Goal: Task Accomplishment & Management: Use online tool/utility

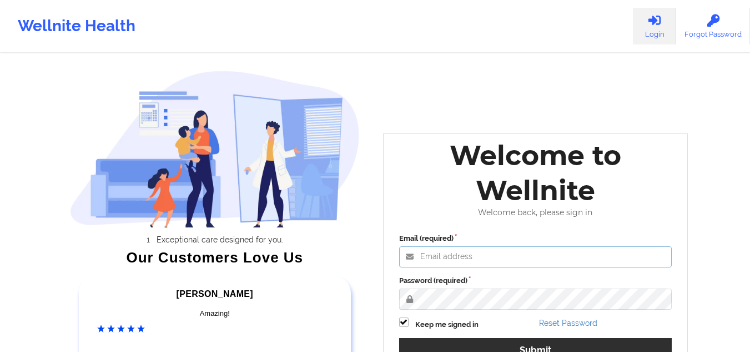
type input "[EMAIL_ADDRESS][DOMAIN_NAME]"
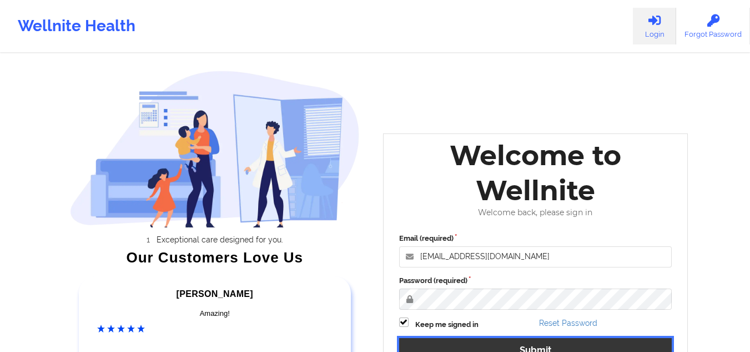
click at [489, 344] on button "Submit" at bounding box center [535, 350] width 273 height 24
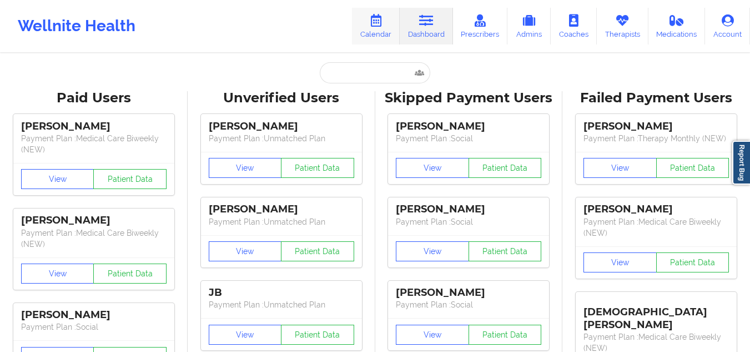
click at [382, 28] on link "Calendar" at bounding box center [376, 26] width 48 height 37
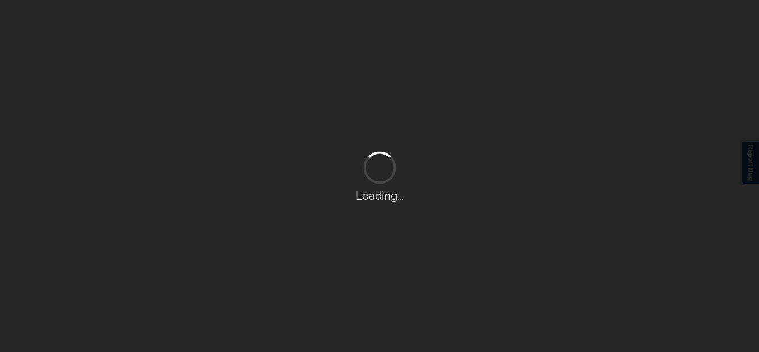
drag, startPoint x: 382, startPoint y: 28, endPoint x: 232, endPoint y: -48, distance: 168.9
click at [232, 0] on html "Wellnite Health Calendar Dashboard Prescribers Admins Coaches Therapists Medica…" at bounding box center [379, 176] width 759 height 352
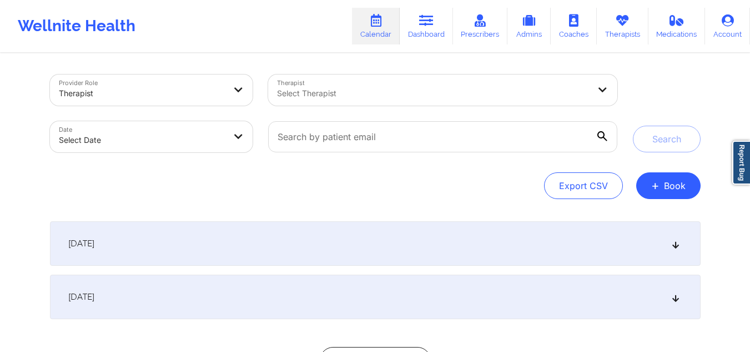
click at [389, 99] on div at bounding box center [433, 93] width 313 height 13
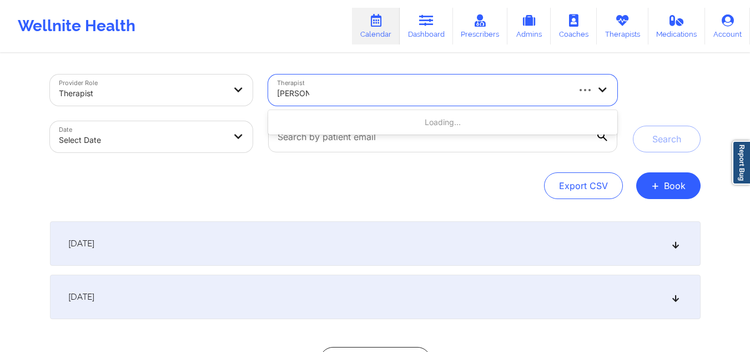
type input "[PERSON_NAME]"
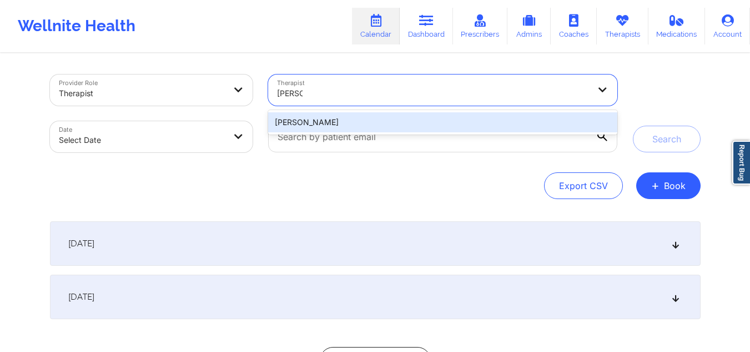
click at [364, 118] on div "[PERSON_NAME]" at bounding box center [442, 122] width 349 height 20
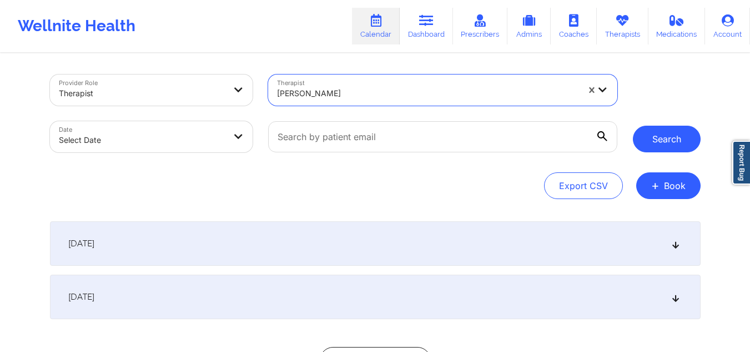
click at [675, 144] on button "Search" at bounding box center [667, 139] width 68 height 27
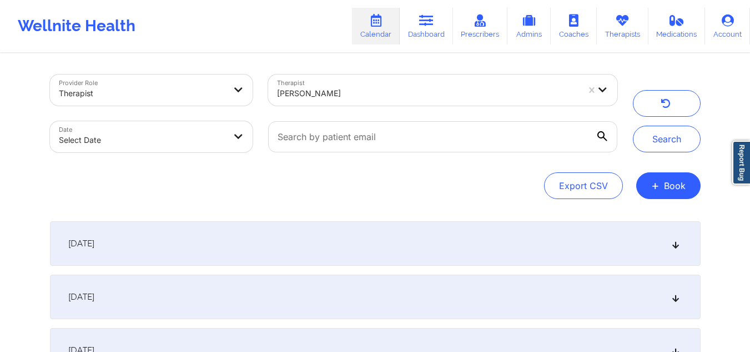
click at [675, 246] on icon at bounding box center [675, 243] width 9 height 8
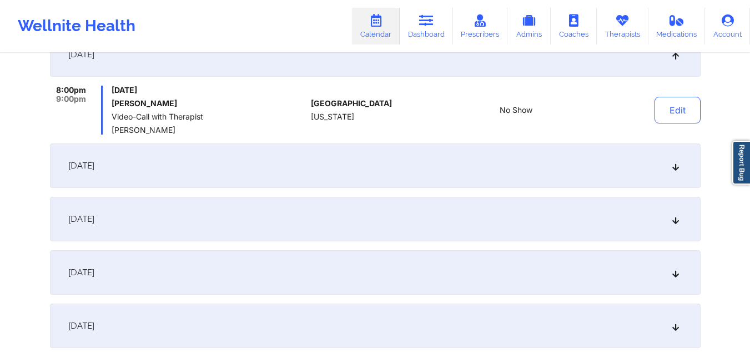
scroll to position [195, 0]
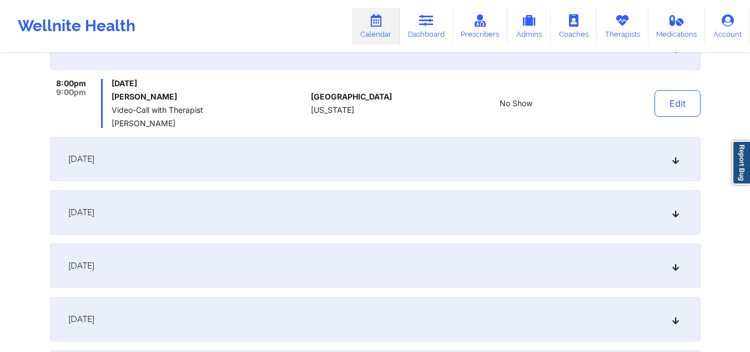
click at [670, 160] on div "[DATE]" at bounding box center [375, 159] width 651 height 44
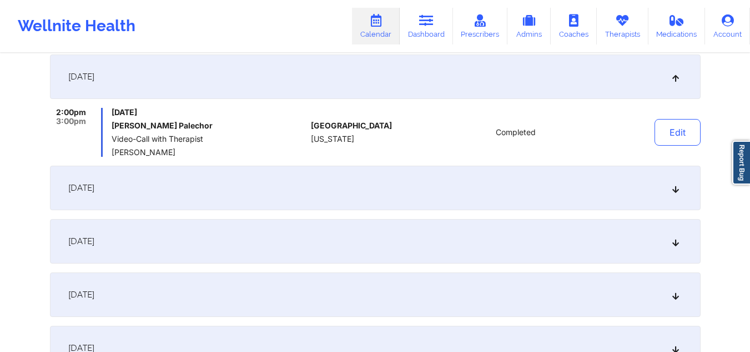
scroll to position [0, 0]
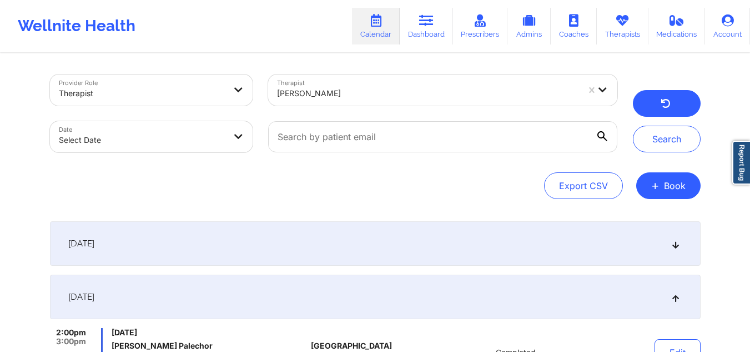
click at [641, 109] on button "button" at bounding box center [667, 103] width 68 height 27
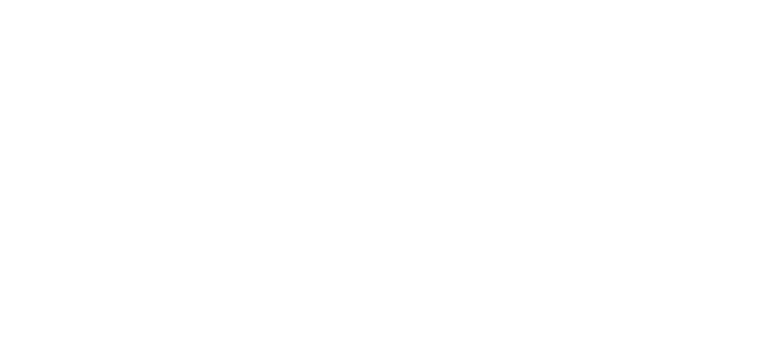
click at [267, 15] on body at bounding box center [379, 176] width 759 height 352
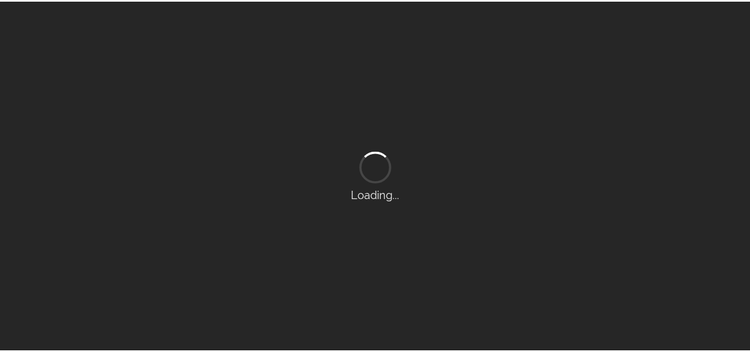
scroll to position [95, 0]
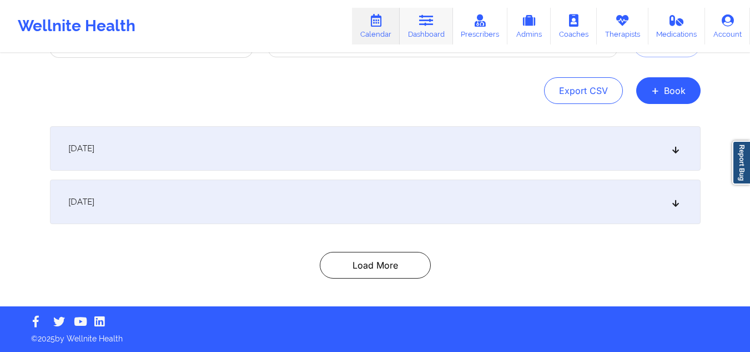
click at [423, 22] on icon at bounding box center [426, 20] width 14 height 12
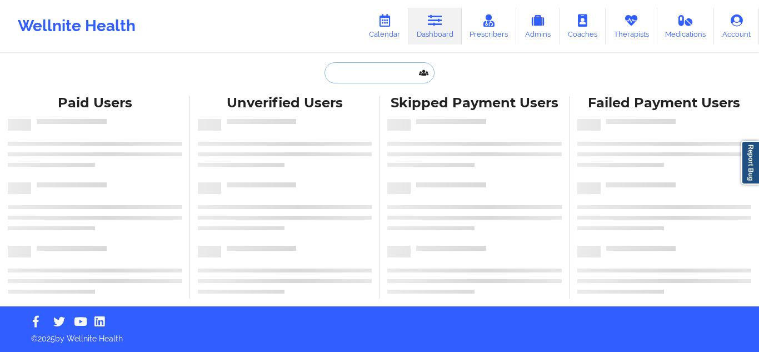
click at [352, 78] on input "text" at bounding box center [379, 72] width 110 height 21
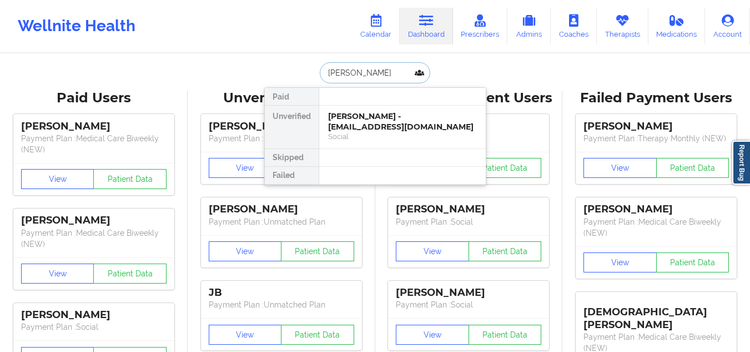
type input "jose vanegas"
click at [365, 128] on div "Jose Vanegas - josealiriovanegasperez@gmail.com" at bounding box center [402, 121] width 149 height 21
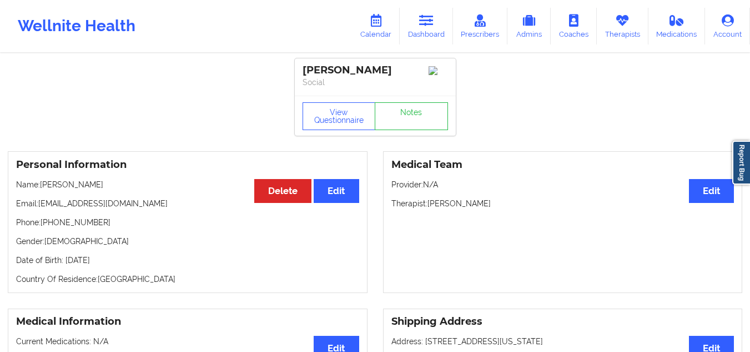
drag, startPoint x: 168, startPoint y: 203, endPoint x: 39, endPoint y: 208, distance: 129.5
click at [39, 208] on p "Email: josealiriovanegasperez@gmail.com" at bounding box center [187, 203] width 343 height 11
copy p "josealiriovanegasperez@gmail.com"
click at [421, 32] on link "Dashboard" at bounding box center [426, 26] width 53 height 37
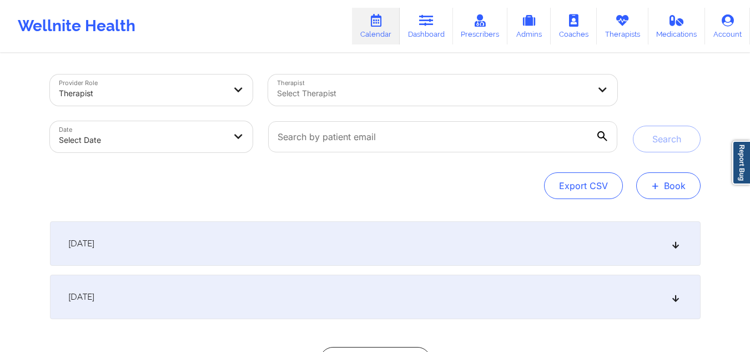
click at [656, 188] on span "+" at bounding box center [655, 185] width 8 height 6
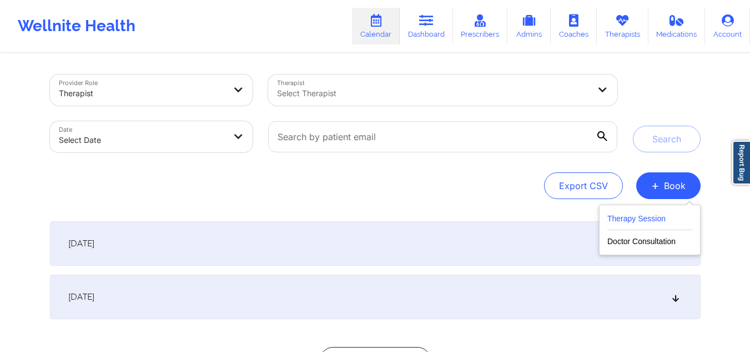
click at [625, 216] on button "Therapy Session" at bounding box center [650, 221] width 85 height 18
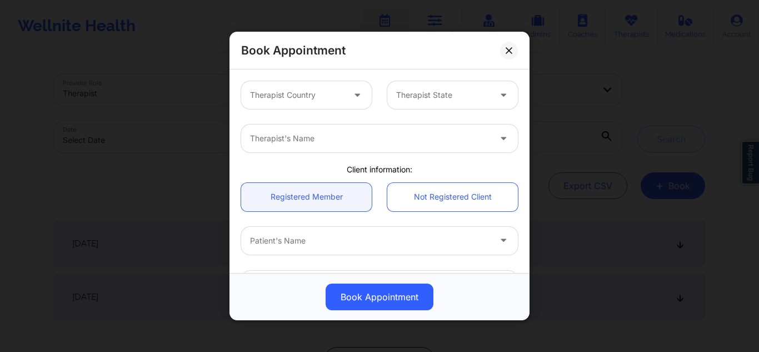
click at [342, 94] on div "Therapist Country" at bounding box center [293, 95] width 104 height 28
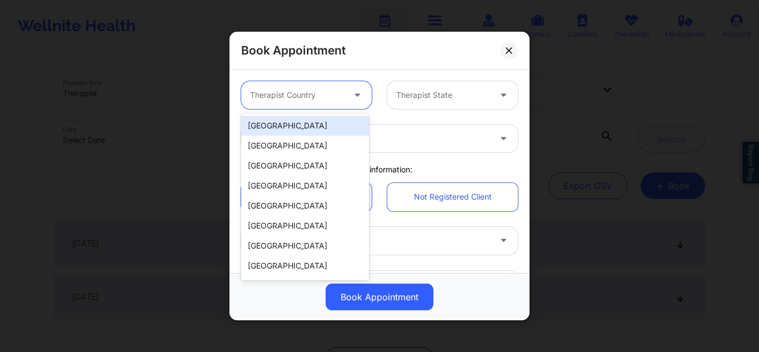
click at [303, 124] on div "[GEOGRAPHIC_DATA]" at bounding box center [305, 126] width 128 height 20
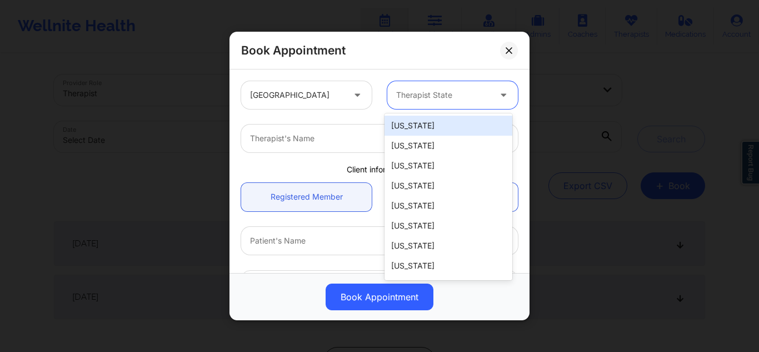
click at [436, 94] on div at bounding box center [443, 94] width 94 height 13
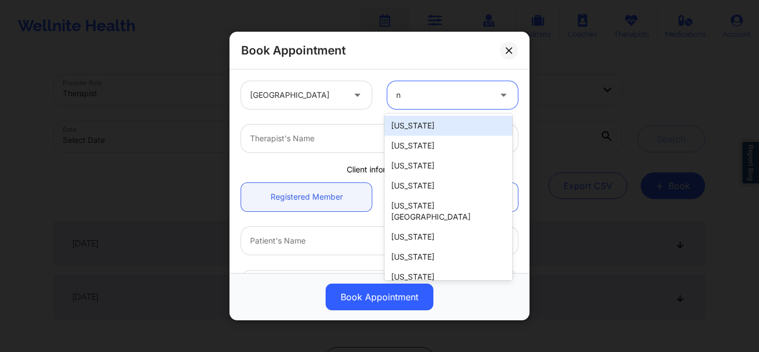
type input "ny"
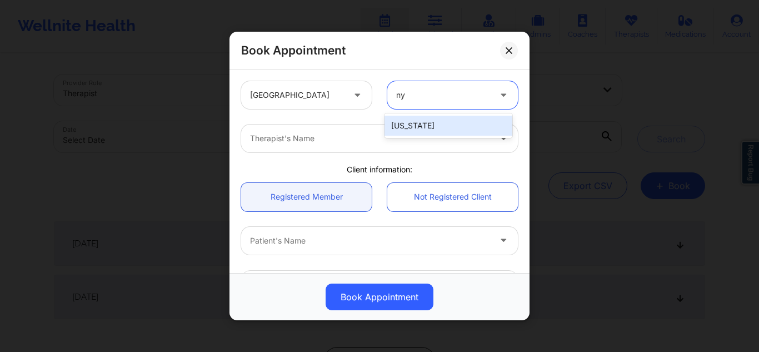
click at [419, 119] on div "[US_STATE]" at bounding box center [448, 126] width 128 height 20
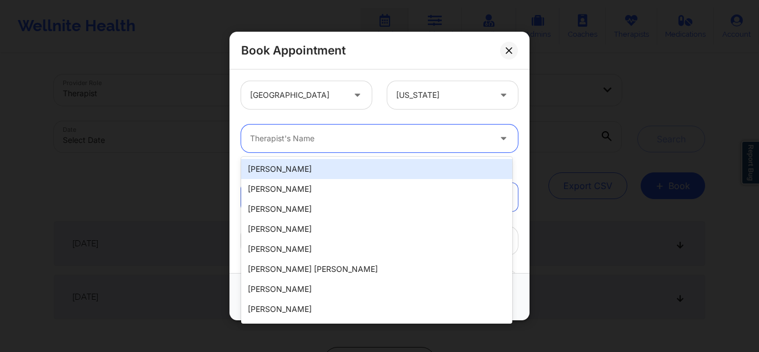
click at [394, 129] on div "Therapist's Name" at bounding box center [366, 138] width 250 height 28
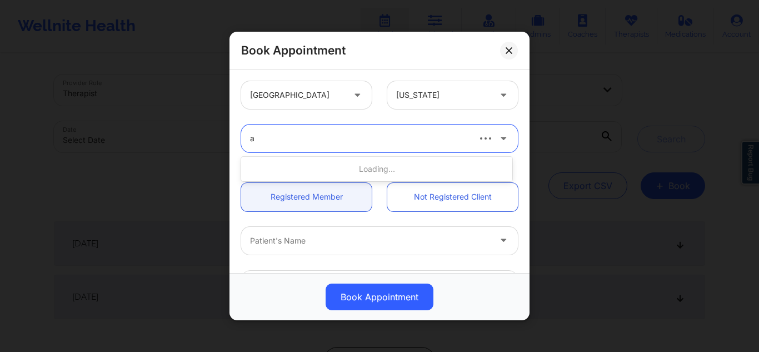
type input "an"
click at [378, 141] on div at bounding box center [370, 138] width 240 height 13
click at [375, 141] on div at bounding box center [370, 138] width 240 height 13
type input "anai"
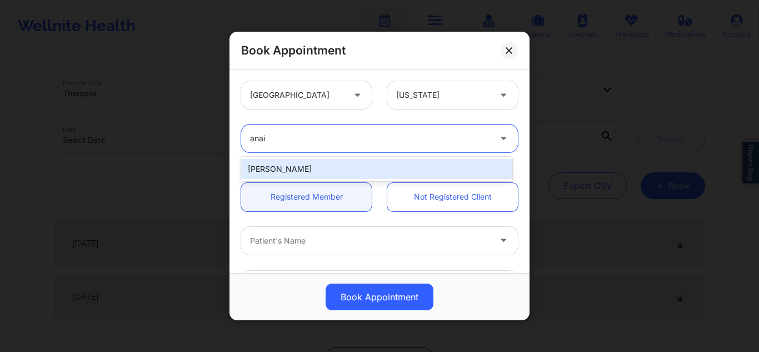
click at [341, 164] on div "Anais Quiñonez" at bounding box center [376, 169] width 271 height 20
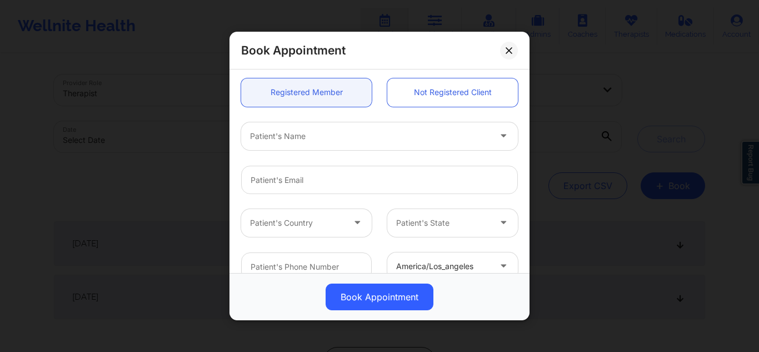
scroll to position [106, 0]
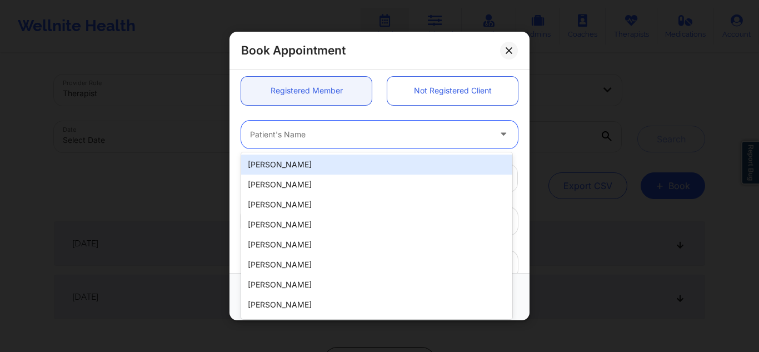
click at [446, 136] on div at bounding box center [370, 134] width 240 height 13
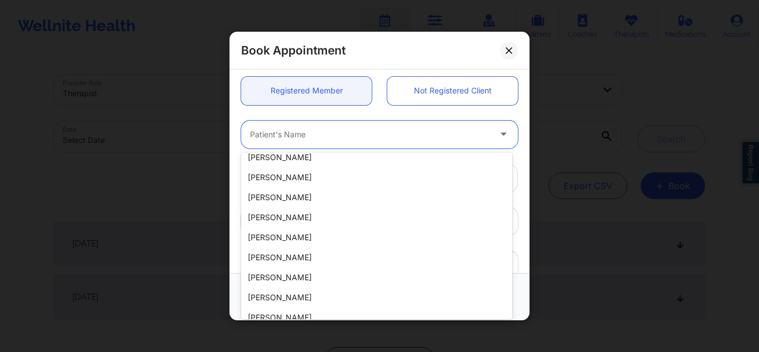
scroll to position [152, 0]
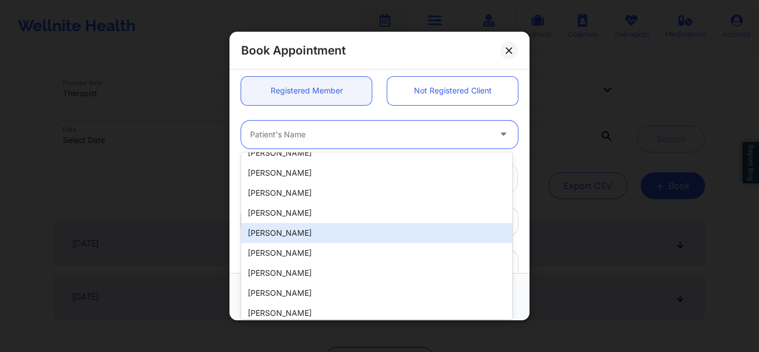
click at [383, 225] on div "Shanekia Mosley" at bounding box center [376, 233] width 271 height 20
type input "shanekiamosley@att.net"
type input "+16015191106"
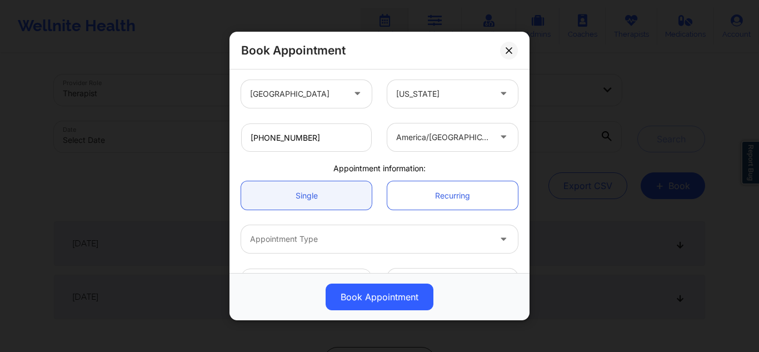
scroll to position [237, 0]
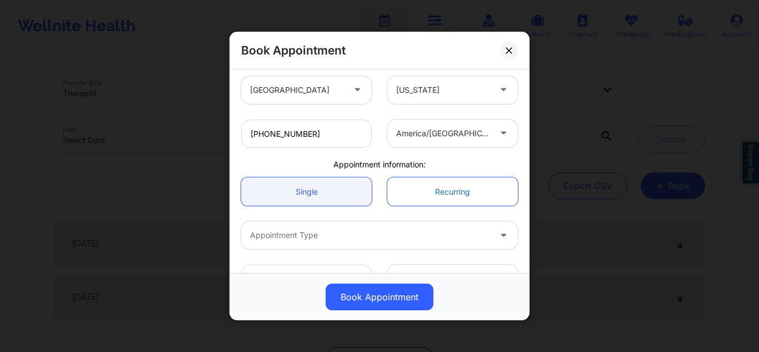
click at [465, 179] on link "Recurring" at bounding box center [452, 191] width 130 height 28
click at [448, 186] on link "Recurring" at bounding box center [452, 191] width 130 height 28
click at [443, 195] on link "Recurring" at bounding box center [452, 191] width 130 height 28
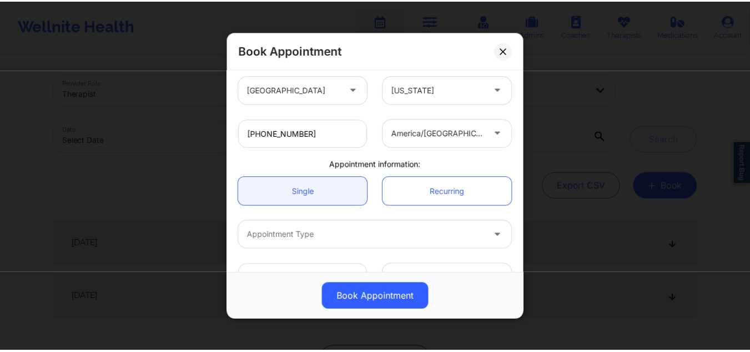
scroll to position [268, 0]
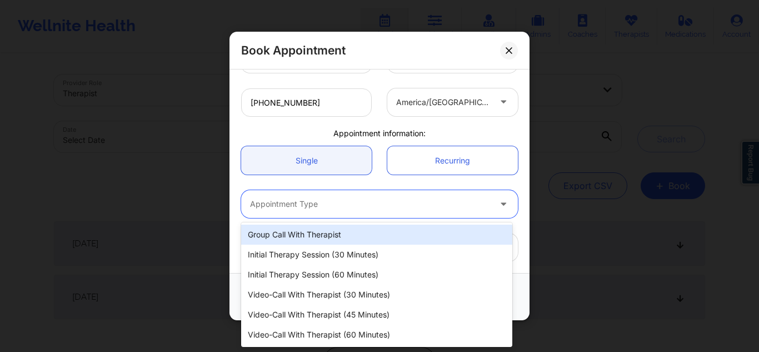
click at [454, 200] on div at bounding box center [370, 203] width 240 height 13
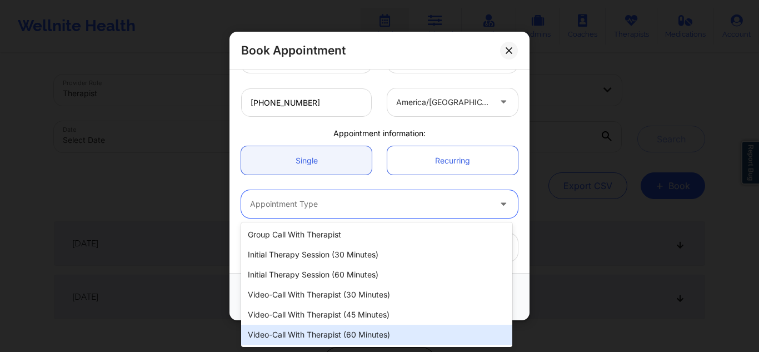
click at [303, 327] on div "Video-Call with Therapist (60 minutes)" at bounding box center [376, 334] width 271 height 20
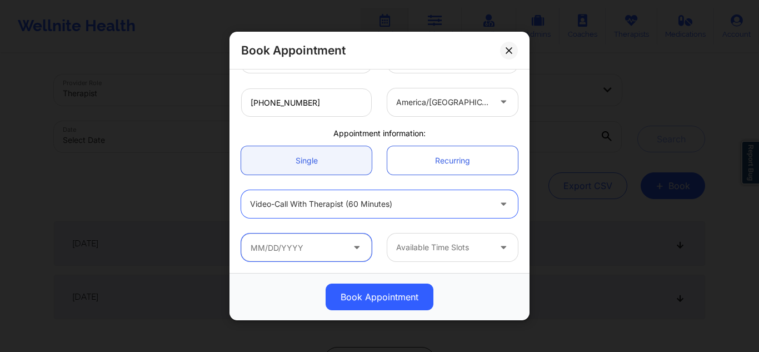
click at [309, 252] on input "text" at bounding box center [306, 247] width 130 height 28
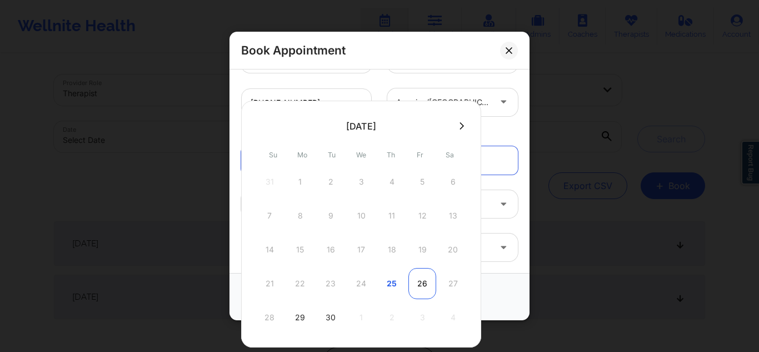
click at [416, 293] on div "26" at bounding box center [422, 283] width 28 height 31
type input "09/26/2025"
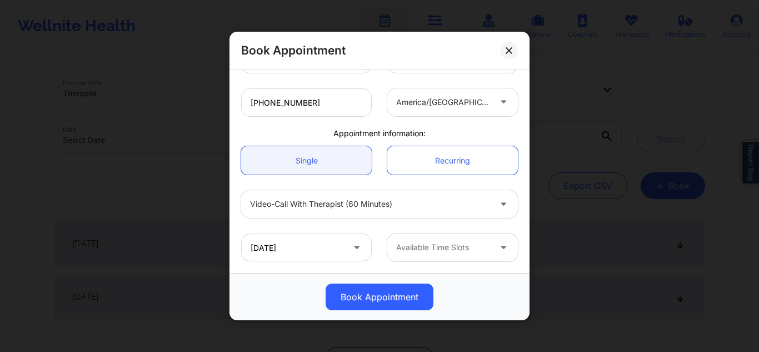
click at [443, 242] on div at bounding box center [443, 246] width 94 height 13
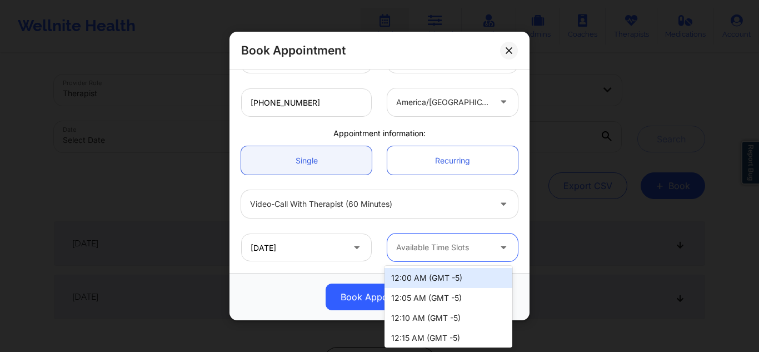
click at [420, 272] on div "12:00 AM (GMT -5)" at bounding box center [448, 278] width 128 height 20
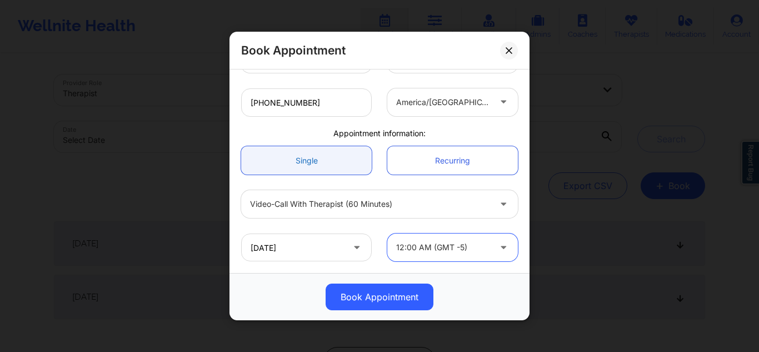
click at [355, 151] on link "Single" at bounding box center [306, 160] width 130 height 28
click at [405, 158] on link "Recurring" at bounding box center [452, 160] width 130 height 28
click at [503, 57] on button at bounding box center [509, 50] width 18 height 18
